Goal: Task Accomplishment & Management: Use online tool/utility

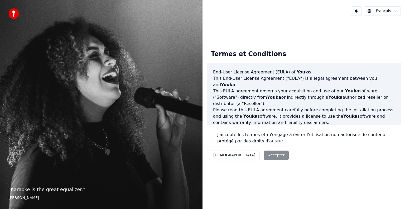
click at [214, 138] on button "J'accepte les termes et m'engage à éviter l'utilisation non autorisée de conten…" at bounding box center [213, 138] width 4 height 4
click at [264, 158] on button "Accepter" at bounding box center [276, 155] width 25 height 9
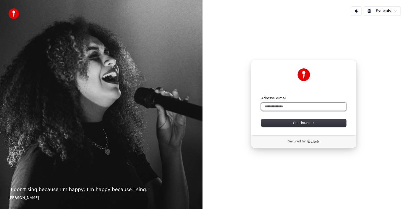
click at [279, 107] on input "Adresse e-mail" at bounding box center [303, 107] width 85 height 8
click at [282, 123] on button "Continuer" at bounding box center [303, 123] width 85 height 8
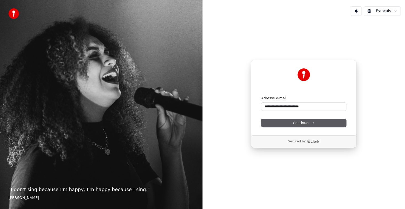
type input "**********"
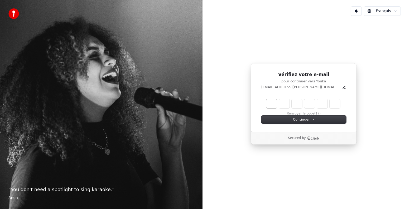
type input "*"
type input "**"
type input "*"
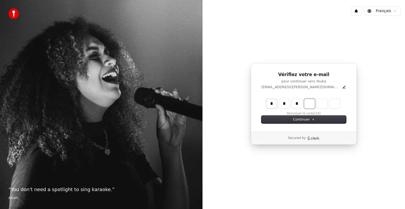
type input "***"
type input "*"
type input "****"
type input "*"
type input "******"
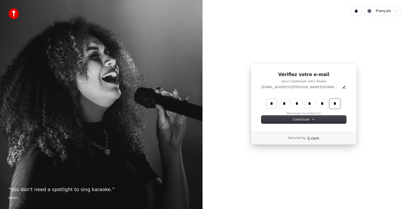
type input "*"
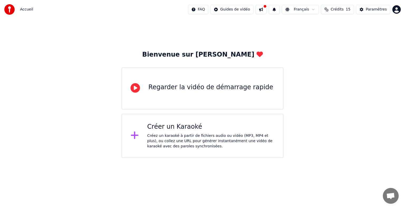
click at [186, 140] on div "Créez un karaoké à partir de fichiers audio ou vidéo (MP3, MP4 et plus), ou col…" at bounding box center [210, 141] width 127 height 16
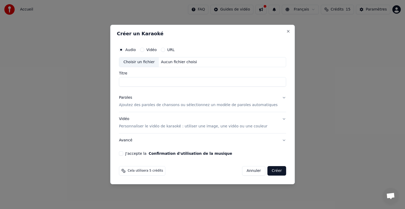
click at [176, 84] on input "Titre" at bounding box center [202, 81] width 167 height 9
type input "**********"
click at [212, 105] on p "Ajoutez des paroles de chansons ou sélectionnez un modèle de paroles automatiqu…" at bounding box center [198, 104] width 159 height 5
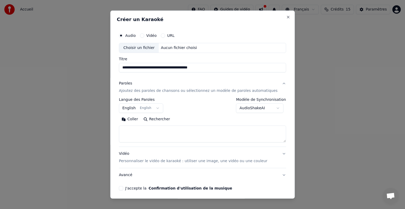
click at [133, 109] on button "English English" at bounding box center [141, 108] width 44 height 9
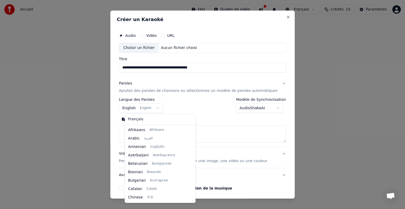
click at [156, 109] on body "**********" at bounding box center [202, 79] width 405 height 158
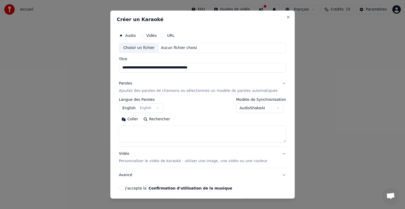
click at [138, 110] on button "English English" at bounding box center [141, 108] width 44 height 9
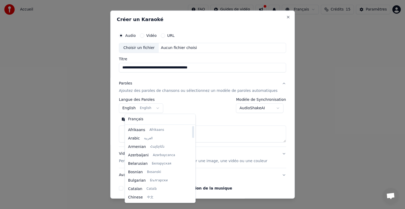
drag, startPoint x: 183, startPoint y: 163, endPoint x: 183, endPoint y: 129, distance: 33.7
click at [192, 129] on div at bounding box center [193, 132] width 2 height 12
select select "**"
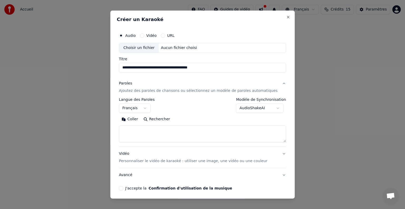
click at [149, 129] on textarea at bounding box center [202, 134] width 167 height 17
click at [175, 133] on textarea at bounding box center [202, 134] width 167 height 17
paste textarea "**********"
type textarea "**********"
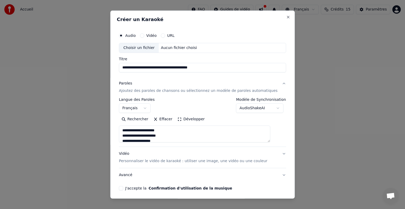
click at [273, 174] on button "Avancé" at bounding box center [202, 175] width 167 height 14
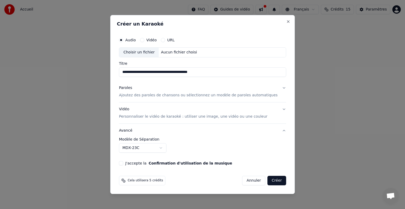
click at [276, 131] on button "Avancé" at bounding box center [202, 131] width 167 height 14
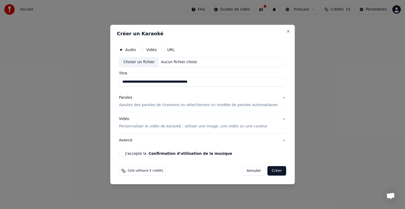
click at [277, 98] on button "Paroles Ajoutez des paroles de chansons ou sélectionnez un modèle de paroles au…" at bounding box center [202, 101] width 167 height 21
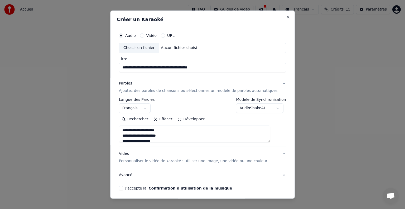
click at [274, 153] on button "Vidéo Personnaliser le vidéo de karaoké : utiliser une image, une vidéo ou une …" at bounding box center [202, 157] width 167 height 21
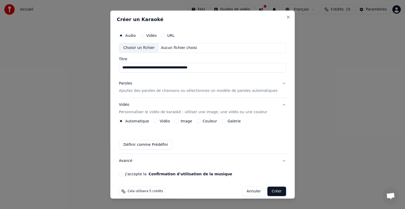
click at [123, 173] on button "J'accepte la Confirmation d'utilisation de la musique" at bounding box center [121, 174] width 4 height 4
click at [140, 48] on div "Choisir un fichier" at bounding box center [139, 47] width 40 height 9
type input "**********"
click at [267, 192] on button "Créer" at bounding box center [276, 191] width 18 height 9
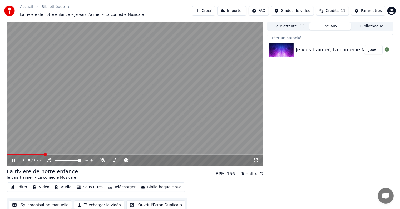
click at [13, 158] on icon at bounding box center [17, 160] width 12 height 4
click at [299, 116] on div "Créer un Karaoké Je vais t’aimer, La comédie Musicale - La rivière de notre enf…" at bounding box center [330, 123] width 126 height 178
click at [13, 159] on icon at bounding box center [13, 161] width 3 height 4
click at [7, 153] on span at bounding box center [8, 154] width 3 height 3
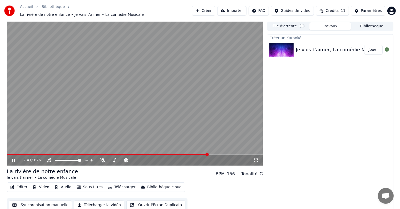
click at [256, 159] on icon at bounding box center [255, 160] width 5 height 4
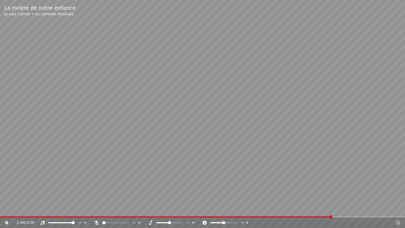
click at [396, 209] on icon at bounding box center [397, 222] width 5 height 4
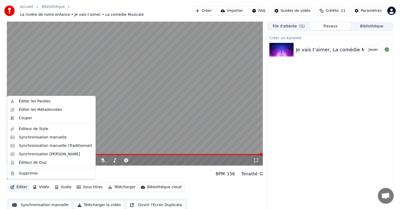
click at [21, 184] on button "Éditer" at bounding box center [18, 187] width 21 height 7
click at [46, 100] on div "Éditer les Paroles" at bounding box center [56, 101] width 74 height 5
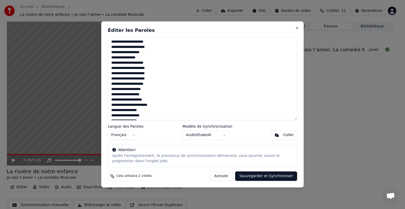
click at [127, 52] on textarea at bounding box center [202, 79] width 189 height 84
click at [133, 51] on textarea at bounding box center [202, 79] width 189 height 84
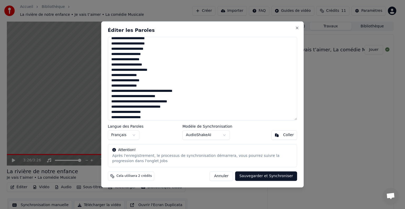
scroll to position [26, 0]
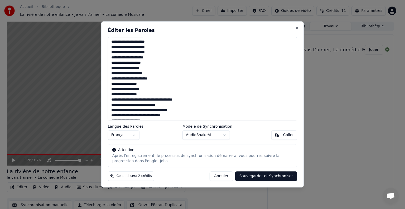
click at [140, 62] on textarea at bounding box center [202, 79] width 189 height 84
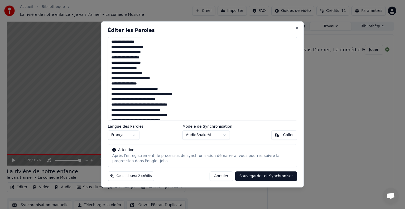
click at [150, 73] on textarea at bounding box center [202, 79] width 189 height 84
click at [126, 68] on textarea at bounding box center [202, 79] width 189 height 84
click at [155, 74] on textarea at bounding box center [202, 79] width 189 height 84
click at [132, 77] on textarea at bounding box center [202, 79] width 189 height 84
click at [144, 78] on textarea at bounding box center [202, 79] width 189 height 84
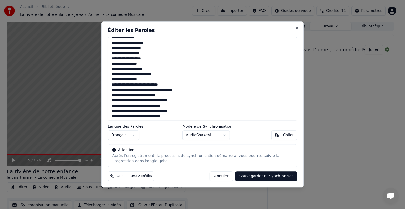
scroll to position [142, 0]
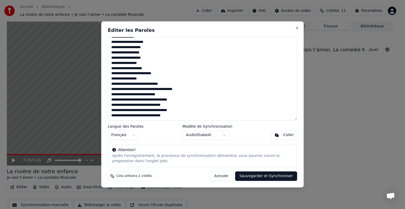
drag, startPoint x: 173, startPoint y: 115, endPoint x: 111, endPoint y: 109, distance: 62.8
click at [111, 109] on textarea at bounding box center [202, 79] width 189 height 84
drag, startPoint x: 112, startPoint y: 94, endPoint x: 175, endPoint y: 110, distance: 65.2
click at [175, 110] on textarea at bounding box center [202, 79] width 189 height 84
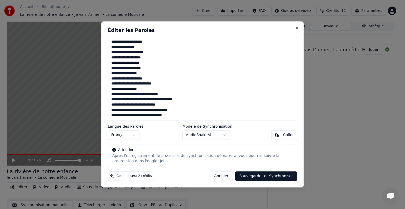
click at [174, 112] on textarea at bounding box center [202, 79] width 189 height 84
paste textarea "**********"
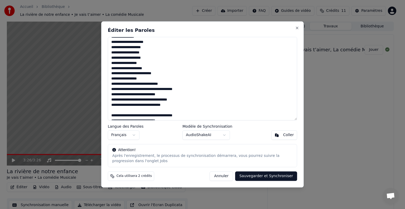
scroll to position [155, 0]
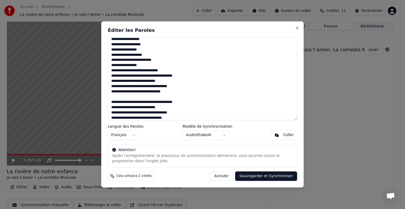
click at [273, 177] on button "Sauvegarder et Synchroniser" at bounding box center [266, 176] width 62 height 9
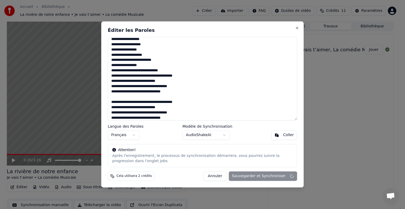
type textarea "**********"
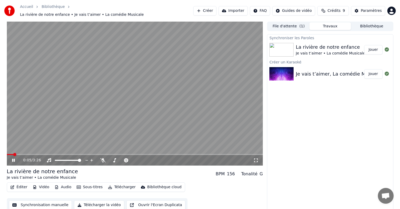
click at [257, 159] on icon at bounding box center [255, 160] width 5 height 4
click at [13, 159] on icon at bounding box center [17, 160] width 12 height 4
click at [330, 100] on div "Synchroniser les Paroles La rivière de notre enfance Je vais t’aimer • La coméd…" at bounding box center [330, 123] width 126 height 178
click at [19, 184] on button "Éditer" at bounding box center [18, 187] width 21 height 7
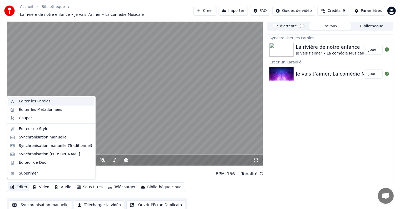
click at [47, 103] on div "Éditer les Paroles" at bounding box center [56, 101] width 74 height 5
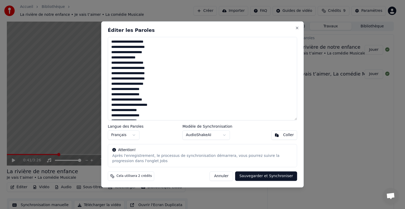
click at [168, 83] on textarea at bounding box center [202, 79] width 189 height 84
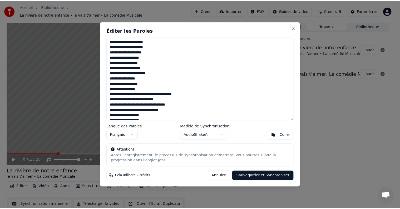
scroll to position [0, 0]
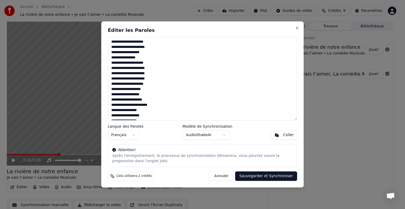
type textarea "**********"
click at [276, 177] on button "Sauvegarder et Synchroniser" at bounding box center [266, 176] width 62 height 9
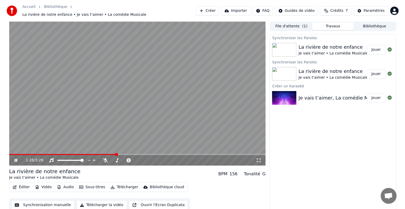
scroll to position [0, 0]
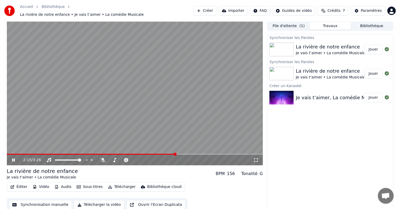
click at [163, 135] on video at bounding box center [135, 93] width 256 height 144
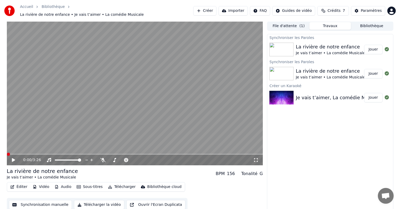
click at [7, 155] on span at bounding box center [8, 154] width 3 height 3
click at [20, 185] on button "Éditer" at bounding box center [18, 186] width 21 height 7
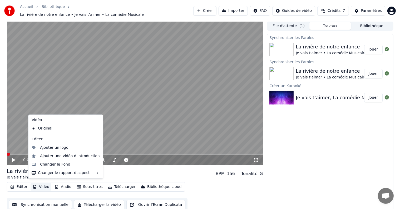
click at [0, 180] on div "0:00 / 3:26 La rivière de notre enfance Je vais t’aimer • La comédie Musicale B…" at bounding box center [200, 116] width 400 height 190
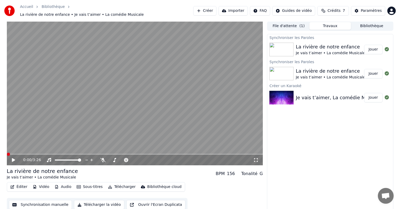
click at [15, 184] on button "Éditer" at bounding box center [18, 186] width 21 height 7
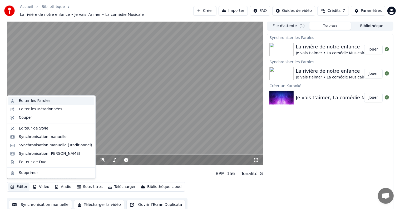
click at [37, 103] on div "Éditer les Paroles" at bounding box center [35, 100] width 32 height 5
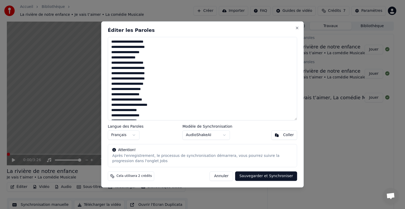
click at [125, 52] on textarea at bounding box center [202, 79] width 189 height 84
click at [133, 53] on textarea at bounding box center [202, 79] width 189 height 84
paste textarea "**********"
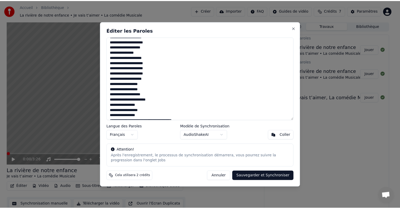
scroll to position [0, 0]
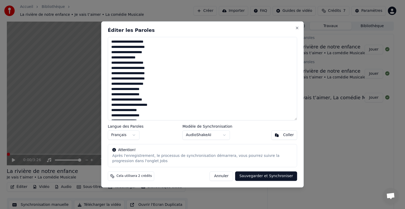
type textarea "**********"
click at [257, 177] on button "Sauvegarder et Synchroniser" at bounding box center [266, 176] width 62 height 9
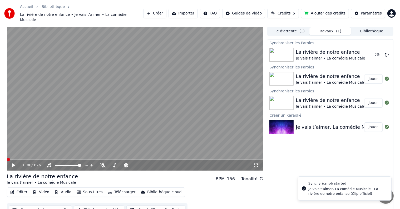
scroll to position [3, 0]
